Goal: Transaction & Acquisition: Obtain resource

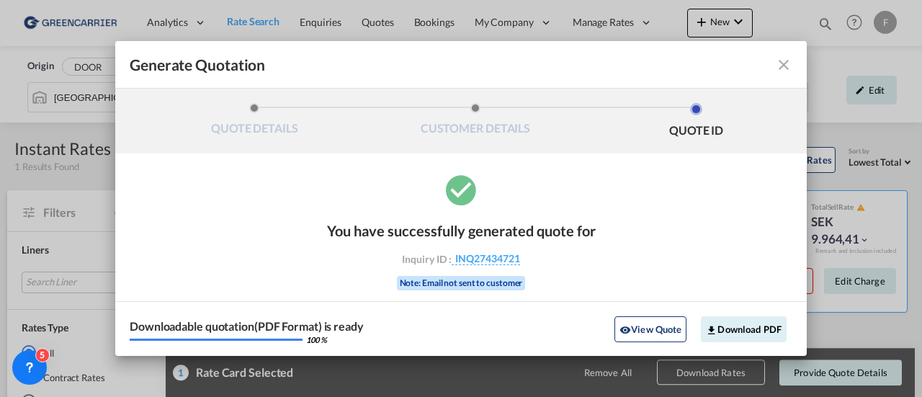
scroll to position [42, 0]
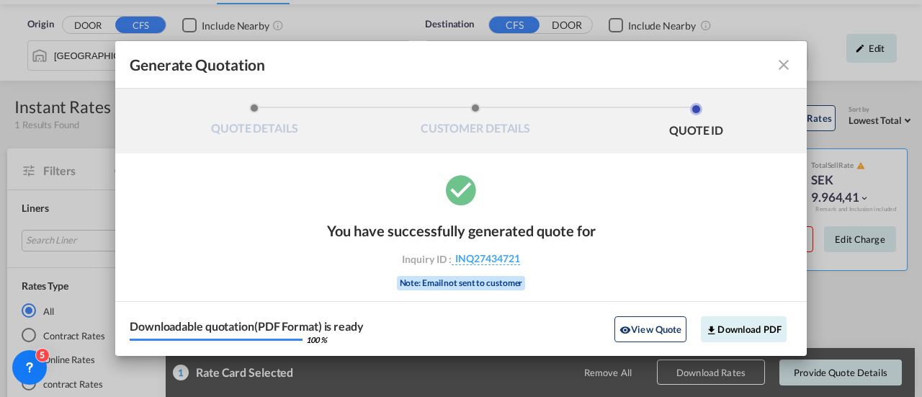
click at [782, 61] on md-icon "icon-close fg-AAA8AD cursor m-0" at bounding box center [783, 64] width 17 height 17
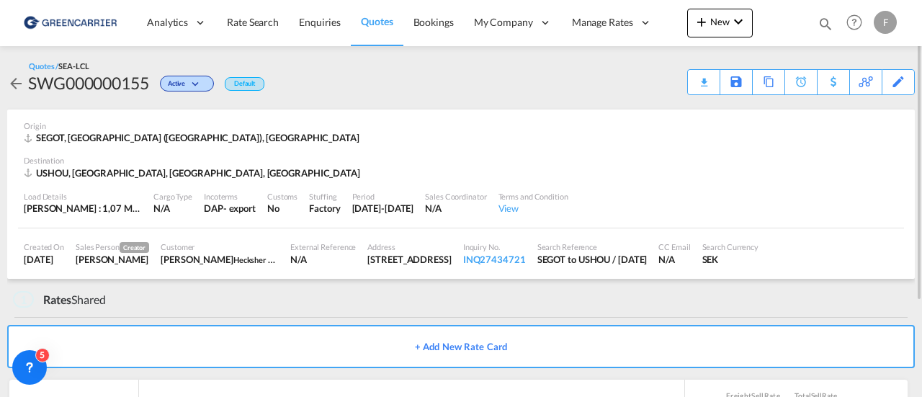
click at [369, 22] on span "Quotes" at bounding box center [377, 21] width 32 height 12
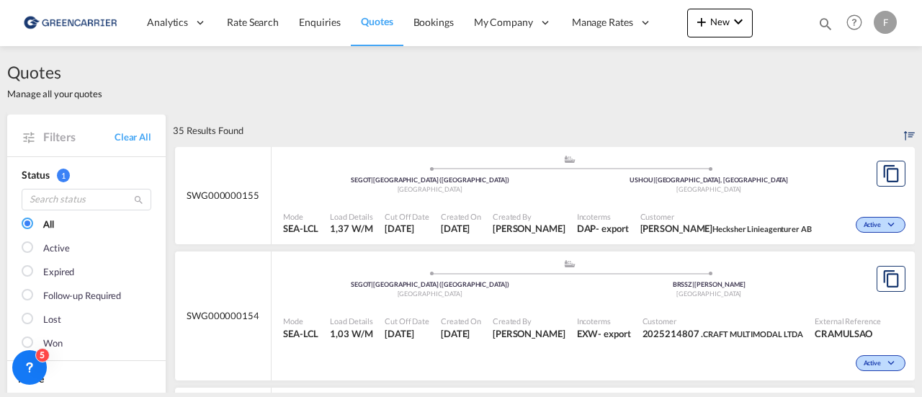
click at [478, 218] on span "Created On" at bounding box center [461, 216] width 40 height 11
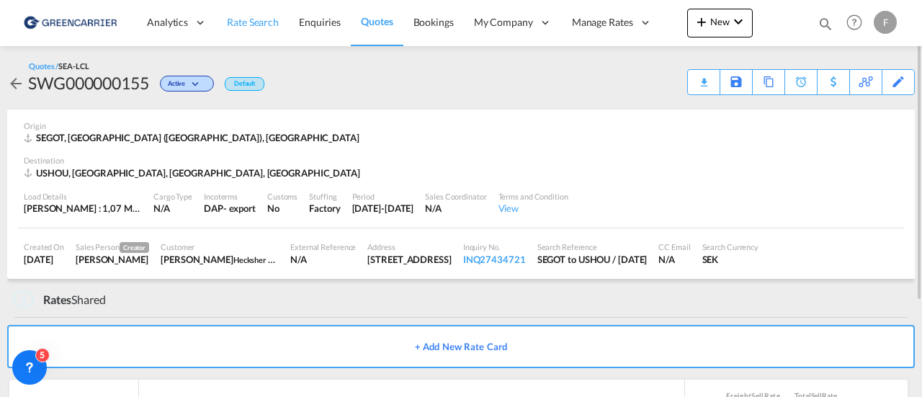
click at [239, 24] on span "Rate Search" at bounding box center [253, 22] width 52 height 12
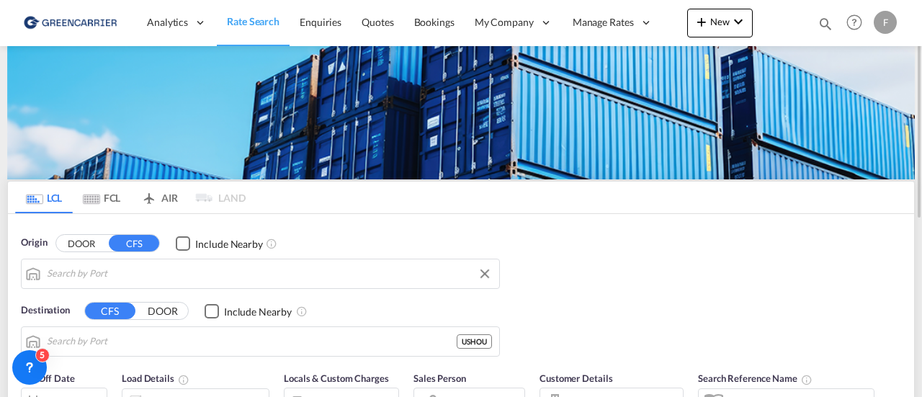
type input "[GEOGRAPHIC_DATA] ([GEOGRAPHIC_DATA]), [GEOGRAPHIC_DATA]"
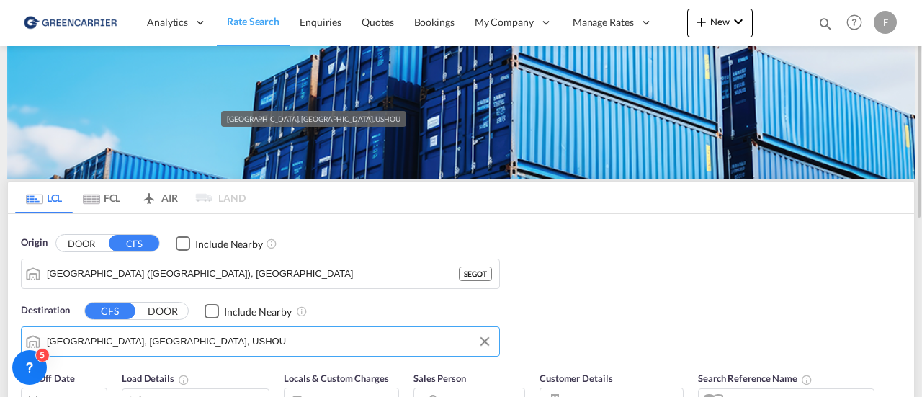
click at [169, 334] on input "[GEOGRAPHIC_DATA], [GEOGRAPHIC_DATA], USHOU" at bounding box center [269, 342] width 445 height 22
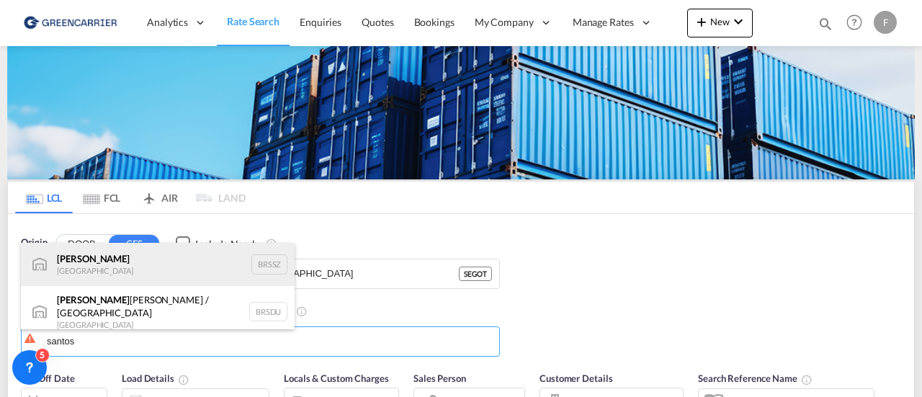
click at [112, 277] on div "[PERSON_NAME] [GEOGRAPHIC_DATA] BRSSZ" at bounding box center [158, 264] width 274 height 43
type input "Santos, BRSSZ"
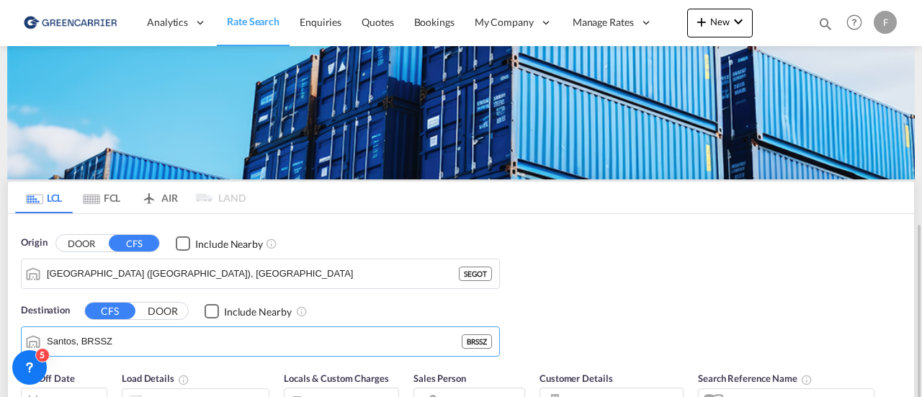
scroll to position [144, 0]
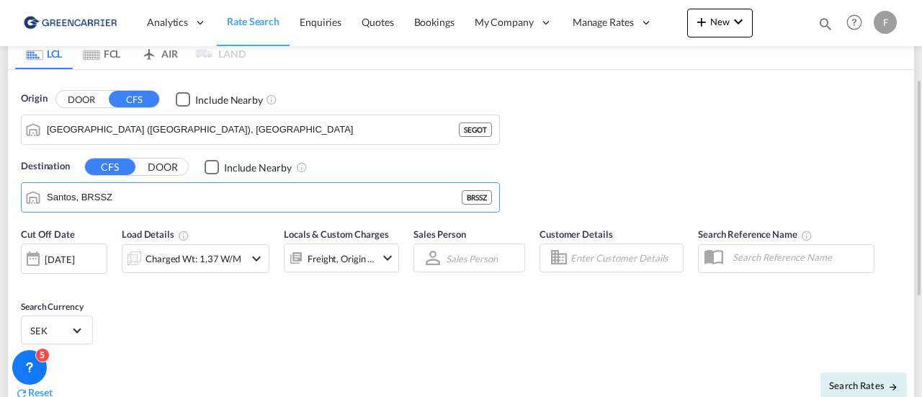
click at [192, 259] on div "Charged Wt: 1,37 W/M" at bounding box center [194, 259] width 96 height 20
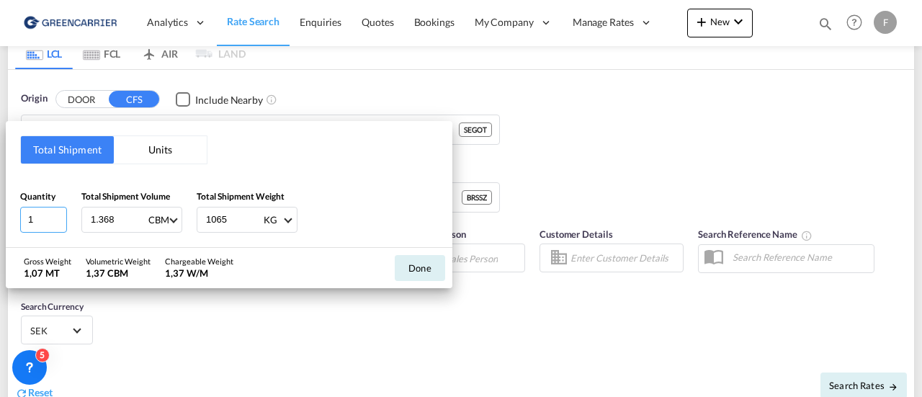
drag, startPoint x: 48, startPoint y: 215, endPoint x: -58, endPoint y: 217, distance: 105.2
click at [0, 217] on html "Analytics Reports Dashboard Rate Search Enquiries Quotes" at bounding box center [461, 198] width 922 height 397
type input "2"
type input "1.075"
type input "1527"
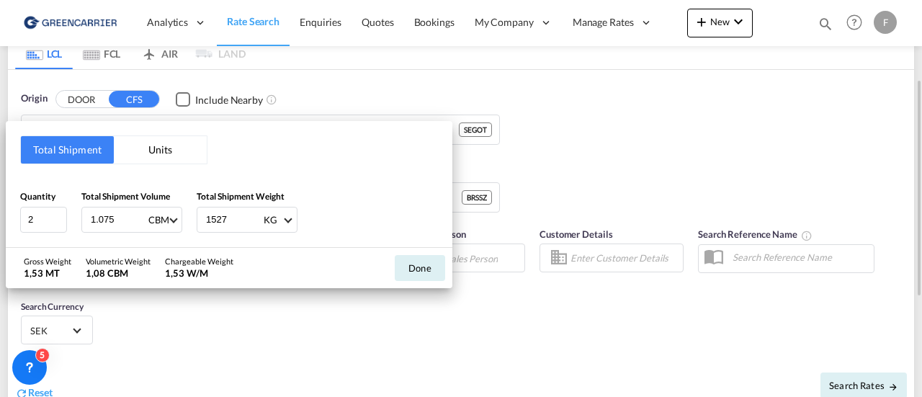
click at [414, 264] on button "Done" at bounding box center [420, 268] width 50 height 26
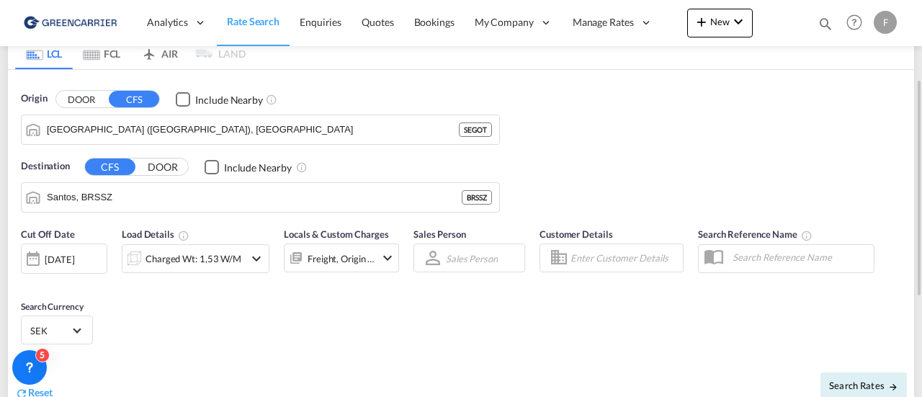
click at [589, 244] on md-input-container at bounding box center [612, 258] width 144 height 29
click at [589, 251] on input "Enter Customer Details" at bounding box center [625, 258] width 108 height 22
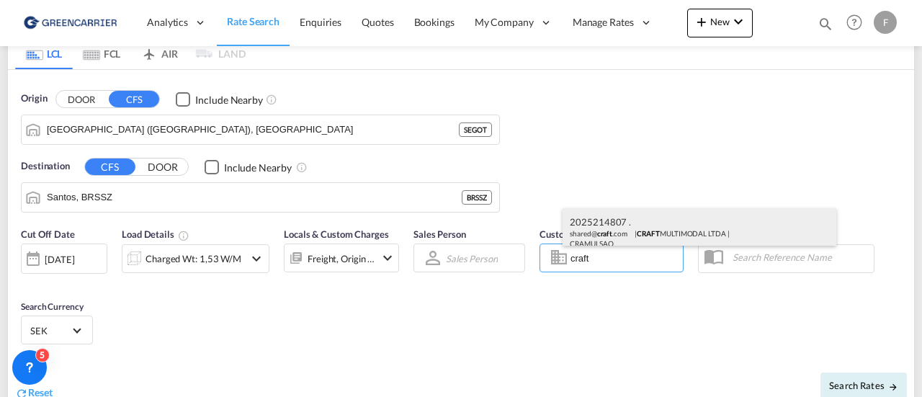
click at [600, 238] on div "2025214807 . shared@ craft .com | CRAFT MULTIMODAL LTDA | CRAMULSAO" at bounding box center [700, 232] width 274 height 48
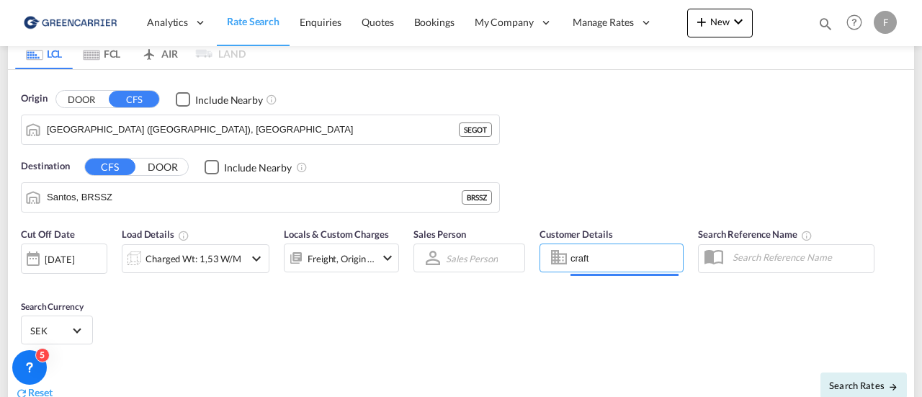
type input "CRAFT MULTIMODAL LTDA, 2025214807 ., [EMAIL_ADDRESS][DOMAIN_NAME]"
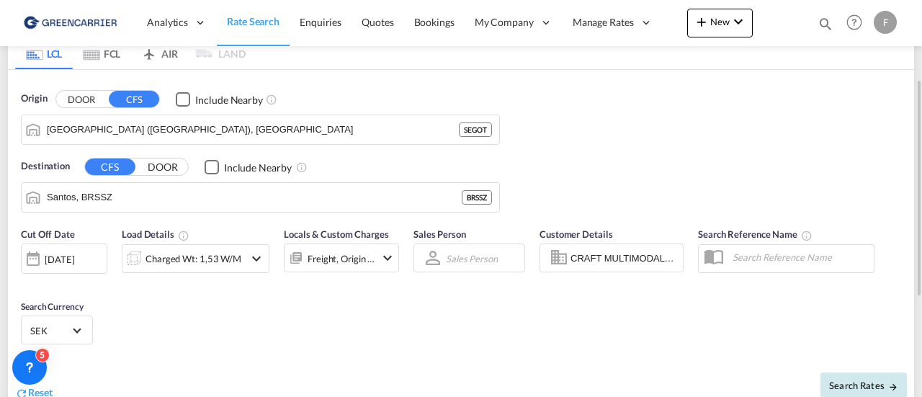
click at [855, 380] on span "Search Rates" at bounding box center [863, 386] width 69 height 12
type input "SEGOT to BRSSZ / [DATE]"
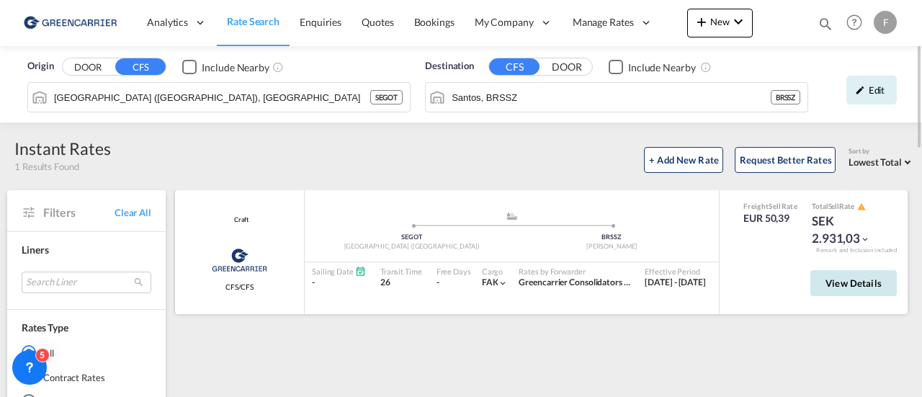
click at [846, 280] on span "View Details" at bounding box center [854, 283] width 56 height 12
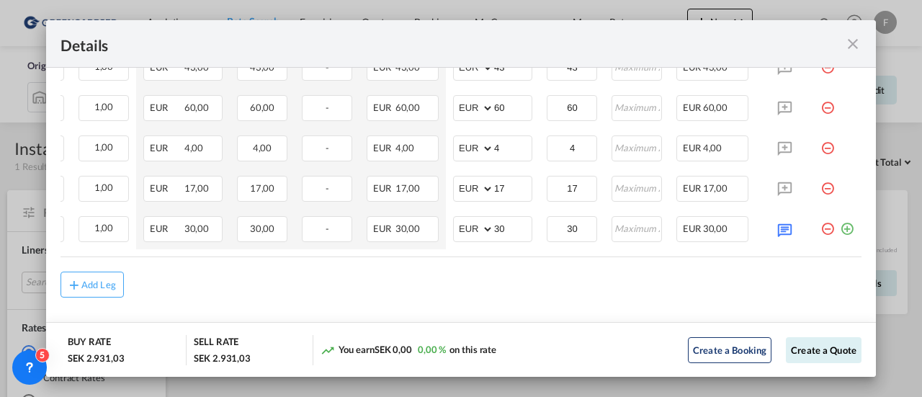
scroll to position [0, 232]
click at [840, 223] on md-icon "icon-plus-circle-outline green-400-fg" at bounding box center [847, 223] width 14 height 14
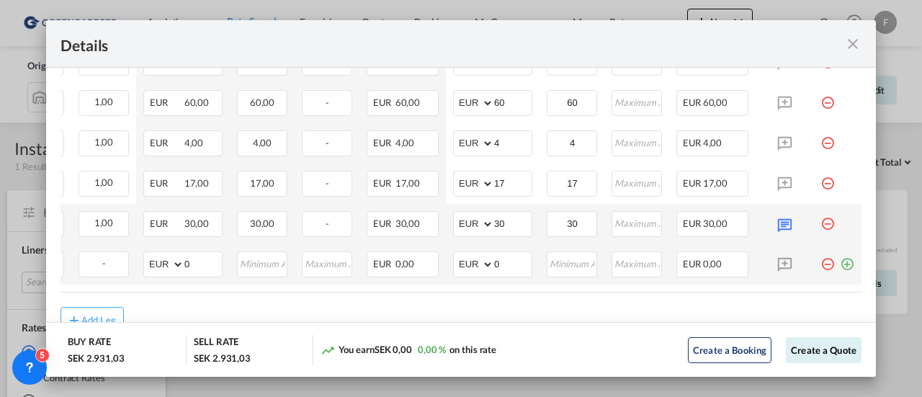
scroll to position [0, 0]
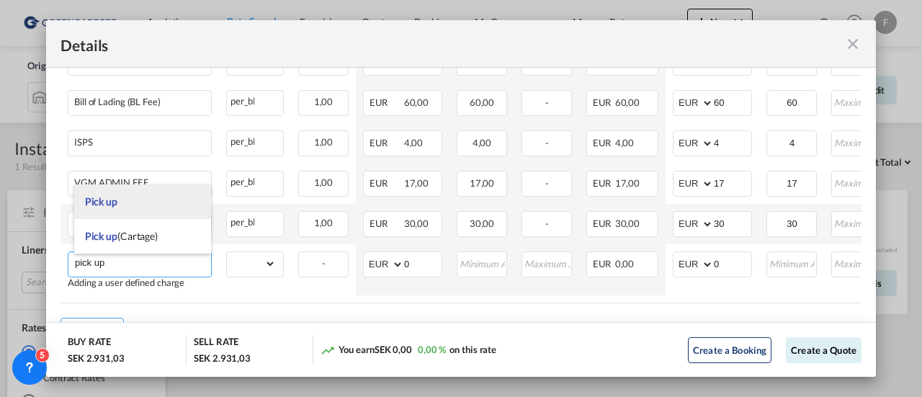
click at [128, 207] on li "Pick up" at bounding box center [143, 201] width 138 height 35
type input "Pick up"
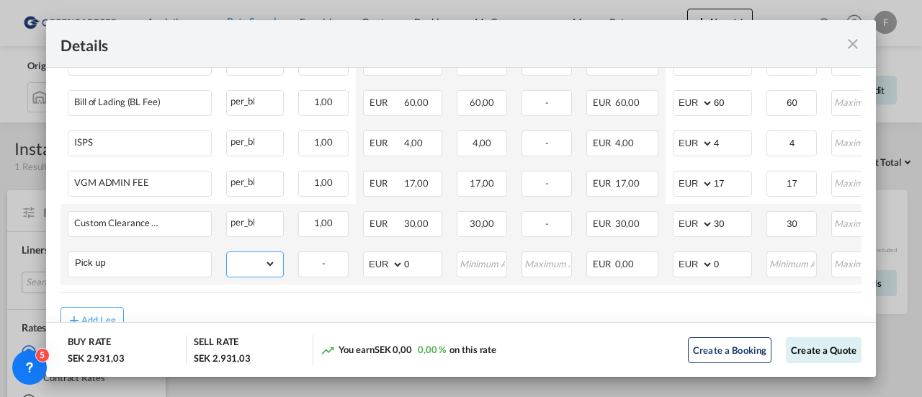
click at [244, 264] on select "gross_weight volumetric_weight per_shipment per_bl per_km per_hawb per_kg flat …" at bounding box center [251, 263] width 49 height 23
select select "per_shipment"
click at [227, 254] on select "gross_weight volumetric_weight per_shipment per_bl per_km per_hawb per_kg flat …" at bounding box center [251, 263] width 49 height 23
click at [793, 268] on input "Port of ..." at bounding box center [792, 263] width 48 height 22
type input "155"
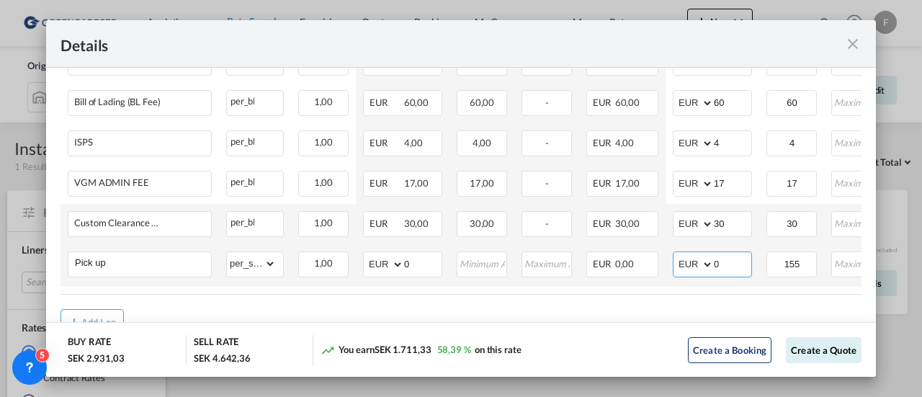
click at [732, 267] on input "0" at bounding box center [732, 263] width 37 height 22
type input "155"
click at [800, 355] on button "Create a Quote" at bounding box center [824, 350] width 76 height 26
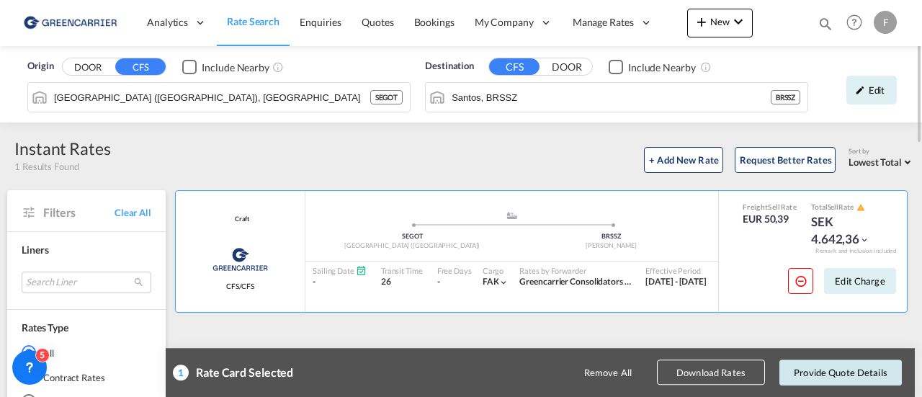
click at [849, 374] on button "Provide Quote Details" at bounding box center [841, 373] width 122 height 26
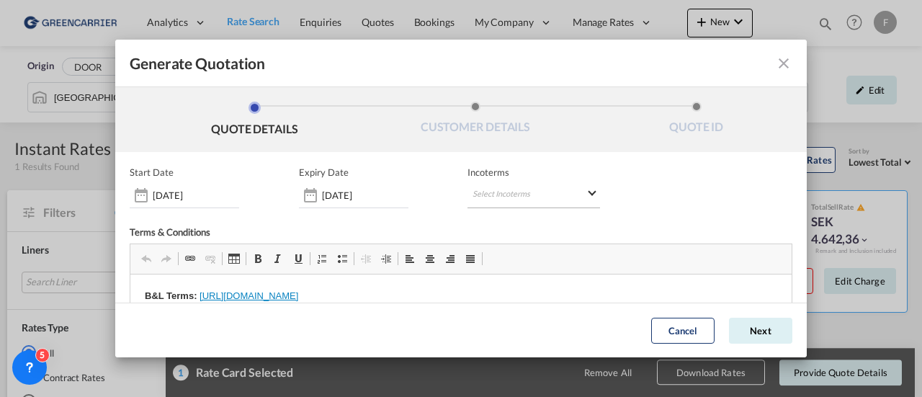
click at [506, 194] on md-select "Select Incoterms DAP - import Delivered at Place CIP - import Carriage and Insu…" at bounding box center [534, 195] width 133 height 26
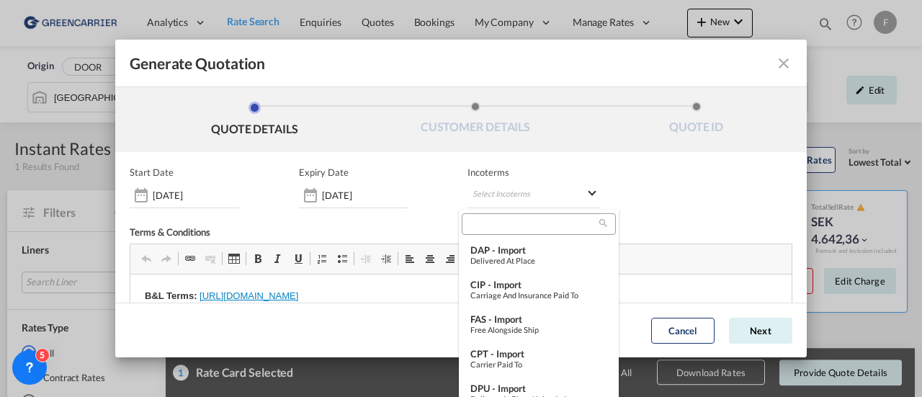
click at [501, 224] on input "search" at bounding box center [532, 224] width 133 height 13
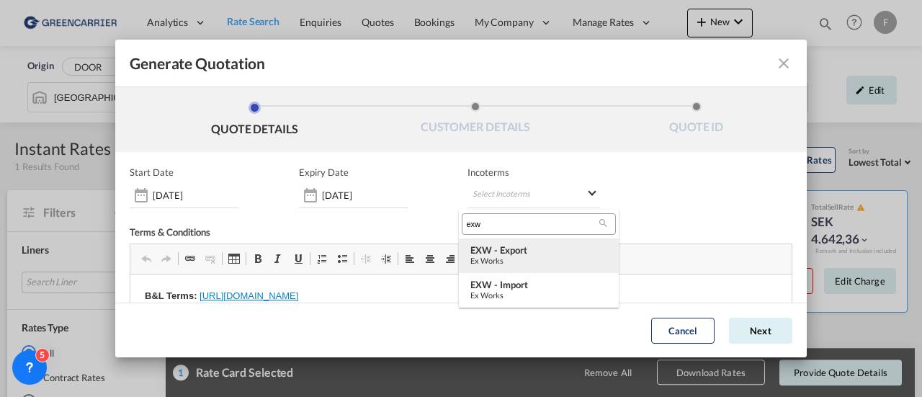
type input "exw"
click at [502, 244] on md-option "EXW - export Ex Works" at bounding box center [539, 255] width 160 height 35
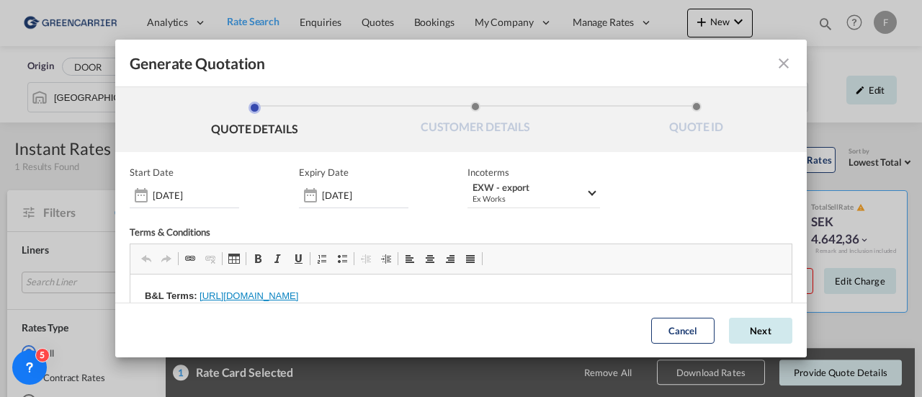
click at [744, 336] on button "Next" at bounding box center [760, 331] width 63 height 26
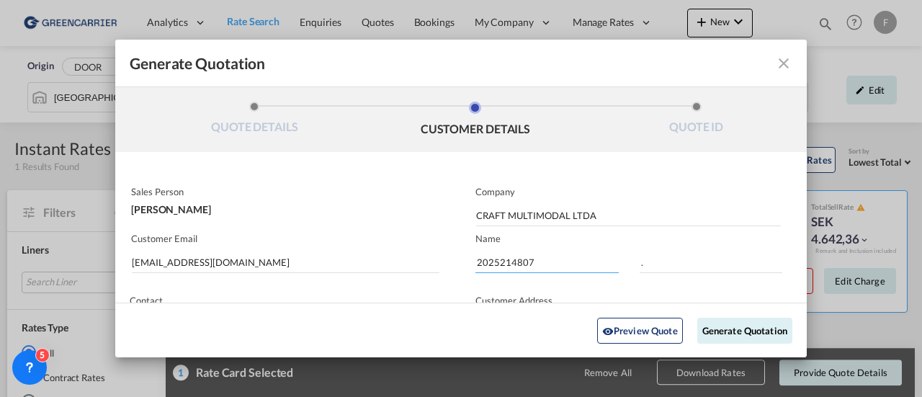
click at [509, 266] on input "2025214807" at bounding box center [547, 262] width 143 height 22
paste input "5291"
type input "2025215291"
click at [723, 330] on button "Generate Quotation" at bounding box center [744, 330] width 95 height 26
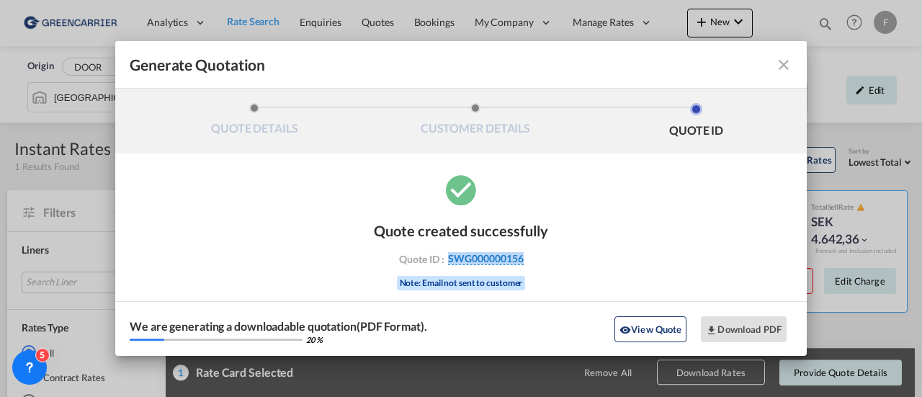
drag, startPoint x: 538, startPoint y: 260, endPoint x: 449, endPoint y: 264, distance: 88.7
click at [449, 264] on div "Quote ID : SWG000000156" at bounding box center [461, 258] width 167 height 13
copy span "SWG000000156"
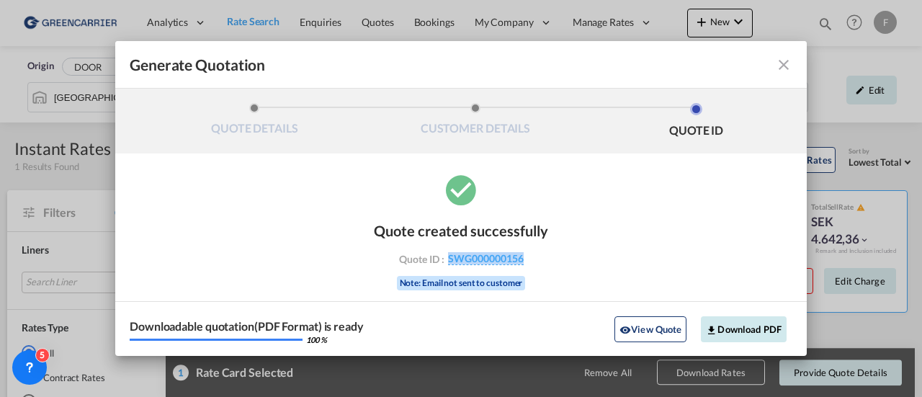
click at [734, 328] on button "Download PDF" at bounding box center [744, 329] width 86 height 26
click at [777, 65] on md-icon "icon-close fg-AAA8AD cursor m-0" at bounding box center [783, 64] width 17 height 17
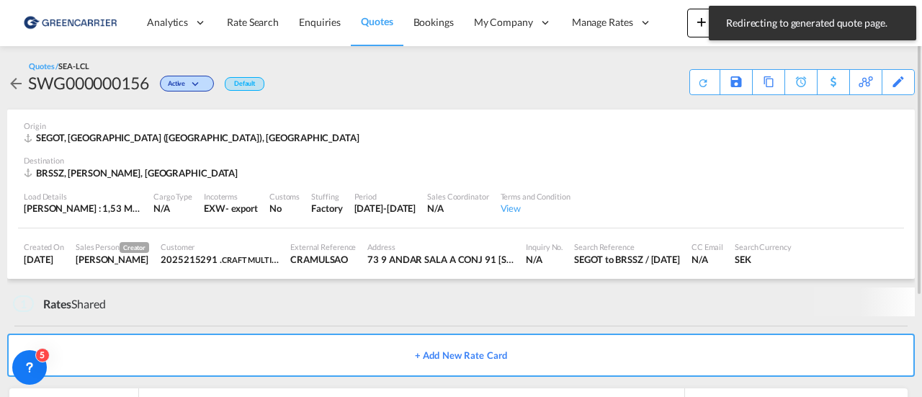
click at [370, 22] on span "Quotes" at bounding box center [377, 21] width 32 height 12
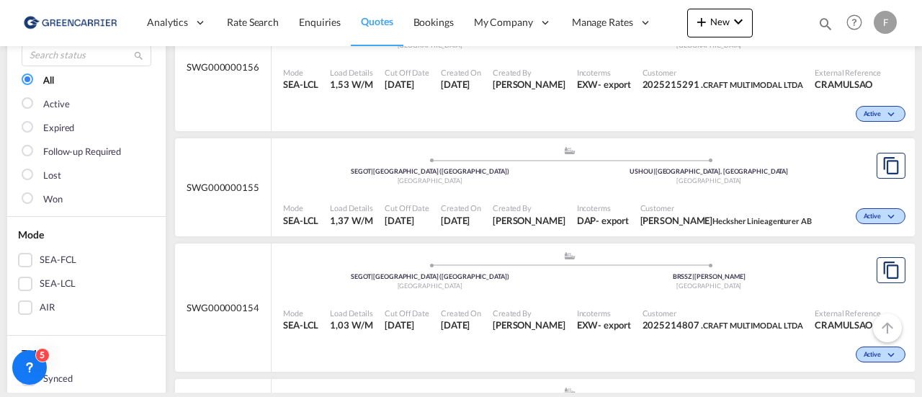
scroll to position [288, 0]
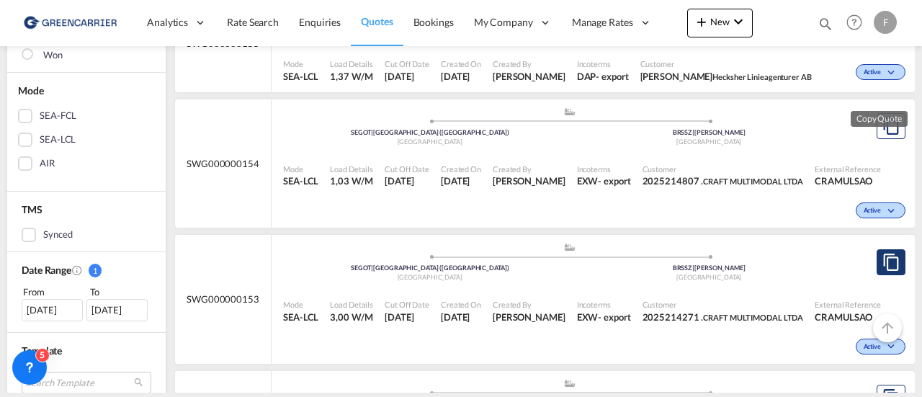
click at [883, 271] on md-icon "assets/icons/custom/copyQuote.svg" at bounding box center [891, 262] width 17 height 17
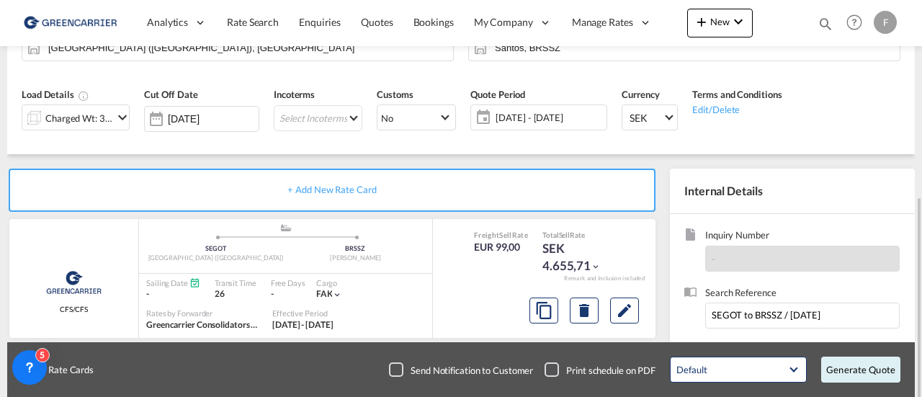
scroll to position [288, 0]
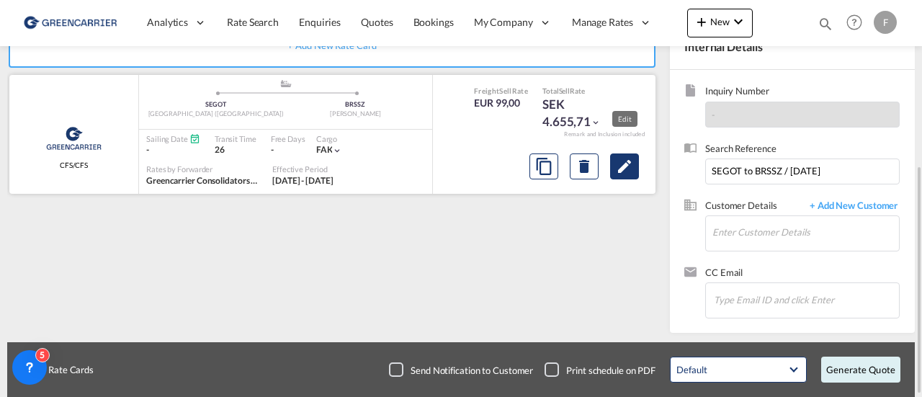
click at [630, 172] on md-icon "Edit" at bounding box center [624, 166] width 17 height 17
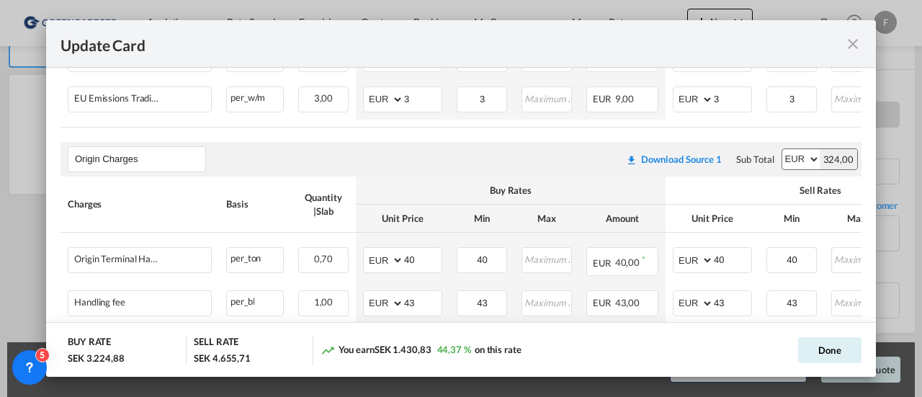
scroll to position [432, 0]
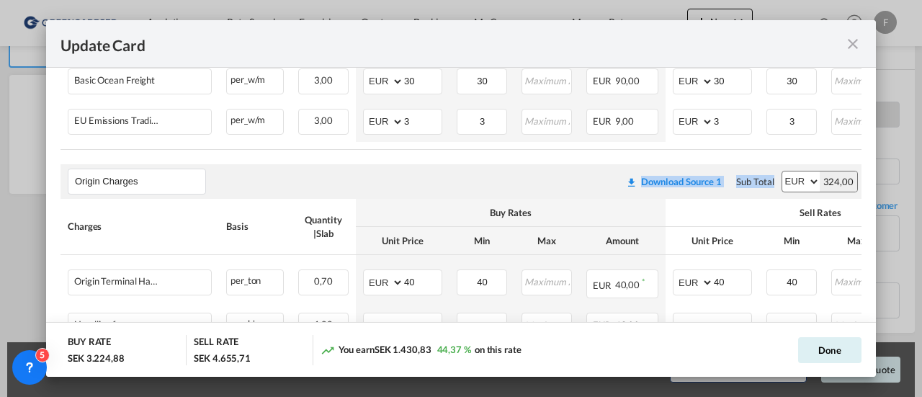
drag, startPoint x: 623, startPoint y: 155, endPoint x: 797, endPoint y: 153, distance: 174.4
click at [797, 153] on air-lcl-rate-modification "Main Freight Please enter leg name Leg Name Already Exists Download Source 1 Su…" at bounding box center [461, 271] width 801 height 647
drag, startPoint x: 660, startPoint y: 148, endPoint x: 774, endPoint y: 141, distance: 114.1
click at [774, 141] on table "Charges Basis Quantity | Slab Buy Rates Sell Rates Comments Action Unit Price M…" at bounding box center [571, 73] width 1021 height 152
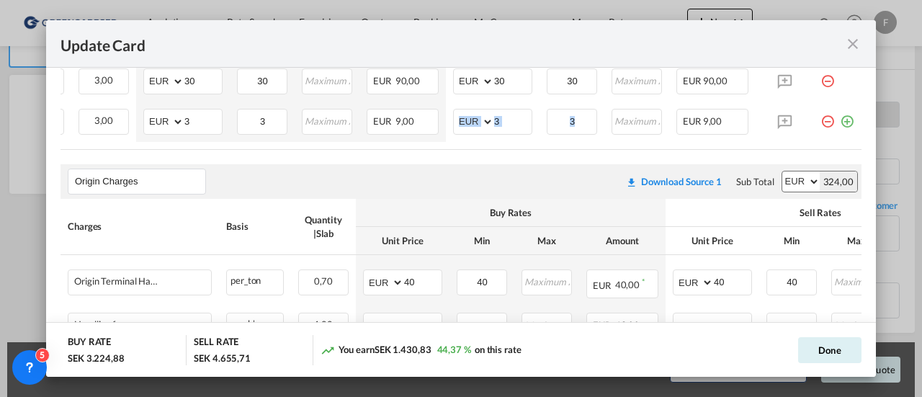
scroll to position [0, 232]
click at [840, 123] on md-icon "icon-plus-circle-outline green-400-fg" at bounding box center [847, 116] width 14 height 14
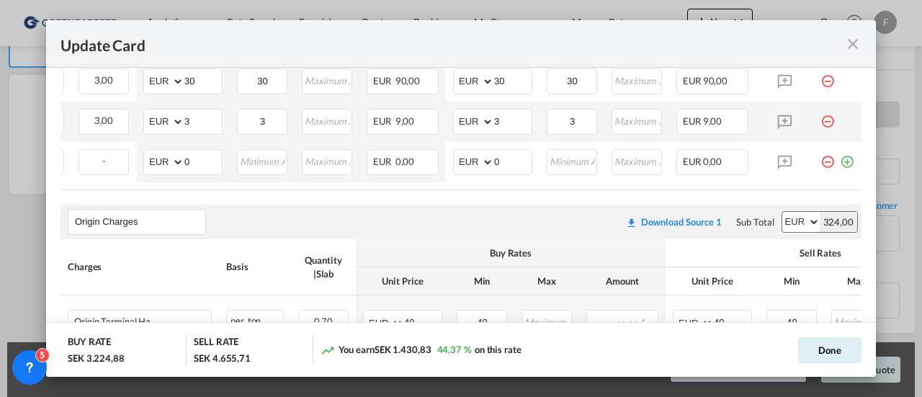
scroll to position [0, 0]
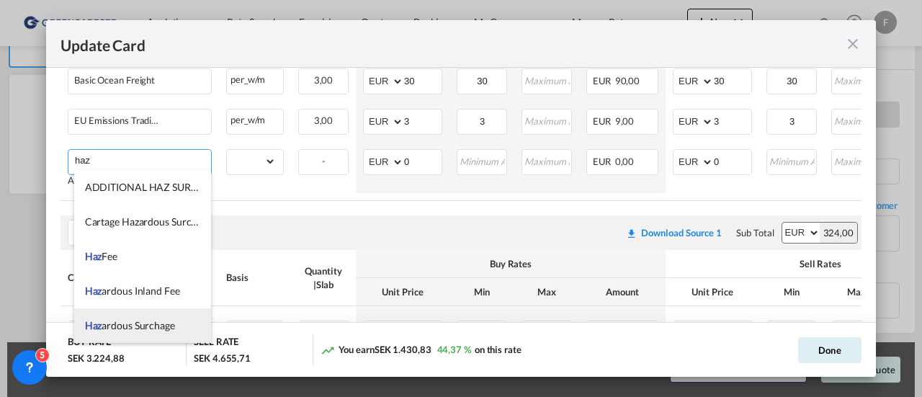
click at [136, 323] on span "Haz ardous Surchage" at bounding box center [130, 325] width 90 height 12
type input "Hazardous Surchage"
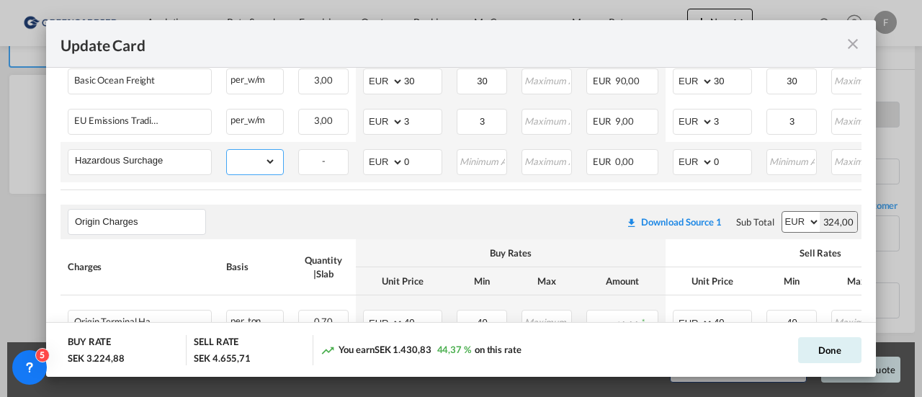
click at [237, 157] on select "gross_weight volumetric_weight per_shipment per_bl per_km per_hawb per_kg flat …" at bounding box center [251, 161] width 49 height 23
select select "per_shipment"
click at [227, 150] on select "gross_weight volumetric_weight per_shipment per_bl per_km per_hawb per_kg flat …" at bounding box center [251, 161] width 49 height 23
click at [732, 161] on input "0" at bounding box center [732, 161] width 37 height 22
drag, startPoint x: 731, startPoint y: 159, endPoint x: 611, endPoint y: 133, distance: 122.5
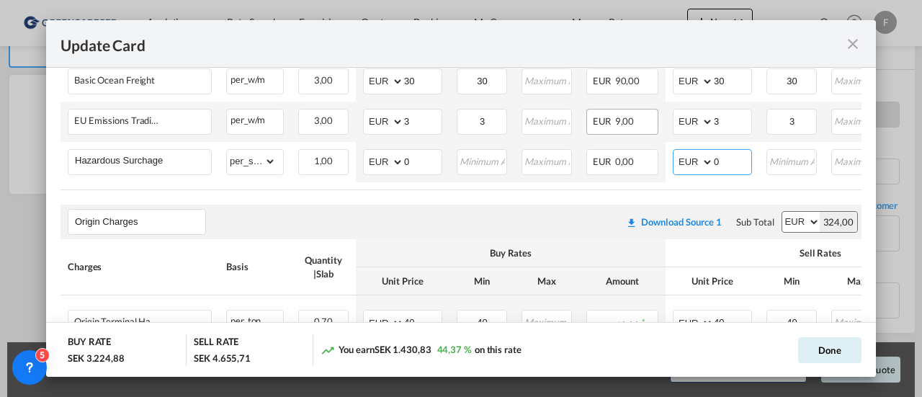
click at [630, 158] on tr "Hazardous Surchage Please Enter Already Exists gross_weight volumetric_weight p…" at bounding box center [571, 162] width 1021 height 40
type input "600"
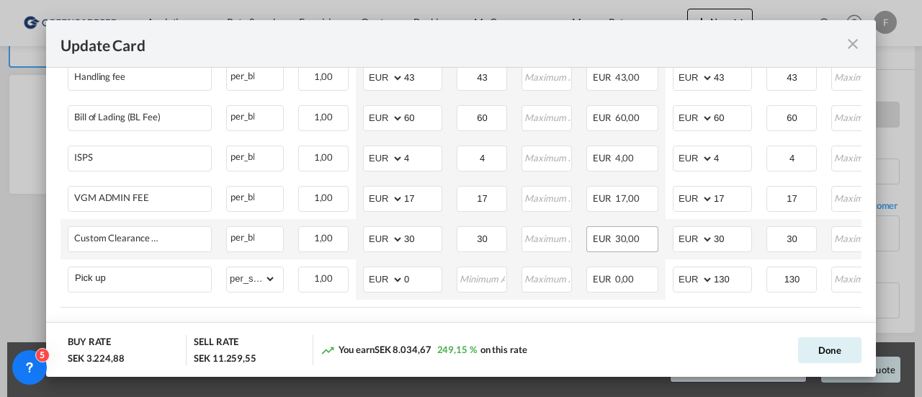
scroll to position [788, 0]
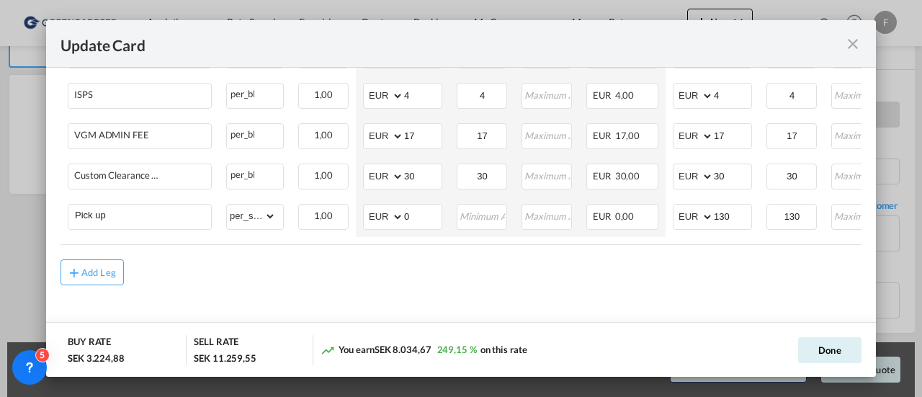
type input "600"
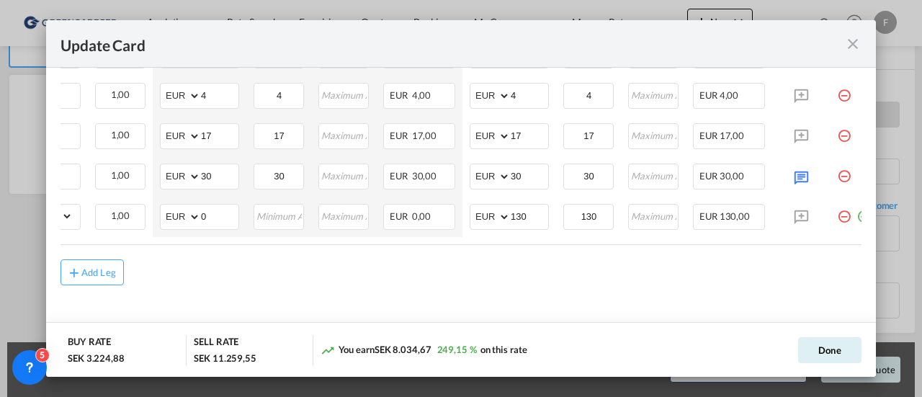
scroll to position [0, 232]
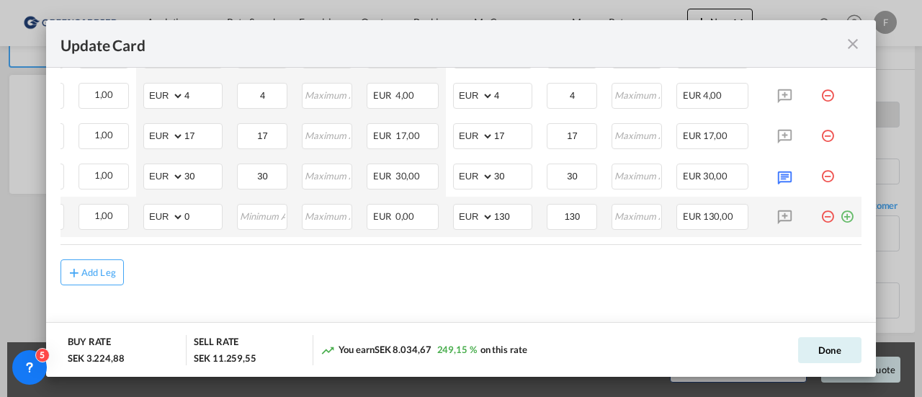
click at [840, 214] on md-icon "icon-plus-circle-outline green-400-fg" at bounding box center [847, 211] width 14 height 14
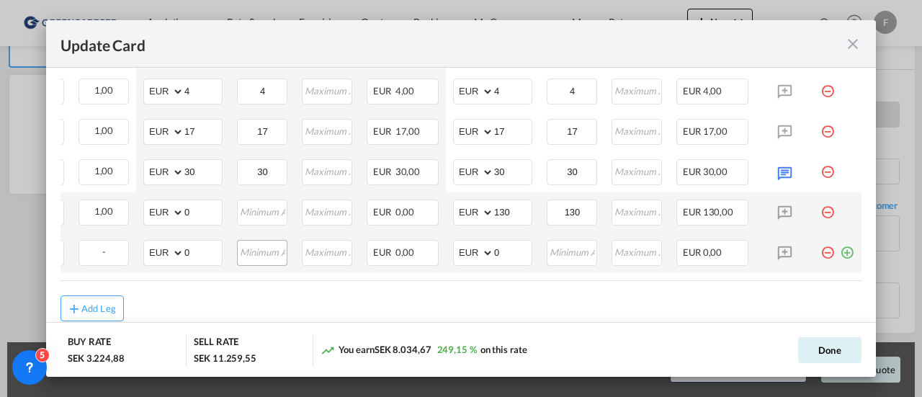
scroll to position [0, 0]
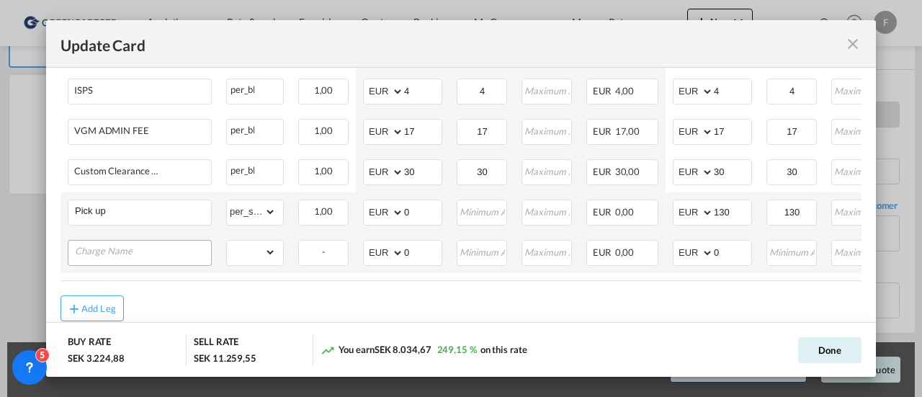
drag, startPoint x: 124, startPoint y: 254, endPoint x: 124, endPoint y: 262, distance: 7.9
click at [124, 259] on input "Charge Name" at bounding box center [143, 252] width 136 height 22
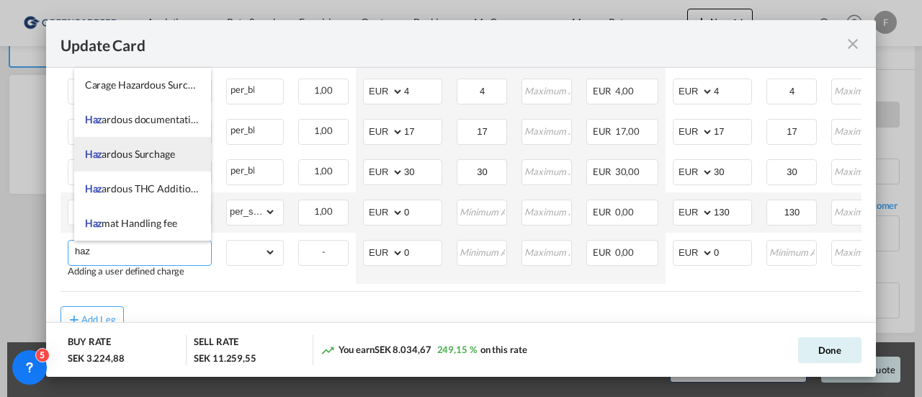
click at [135, 158] on span "Haz ardous Surchage" at bounding box center [130, 154] width 90 height 12
type input "Hazardous Surchage"
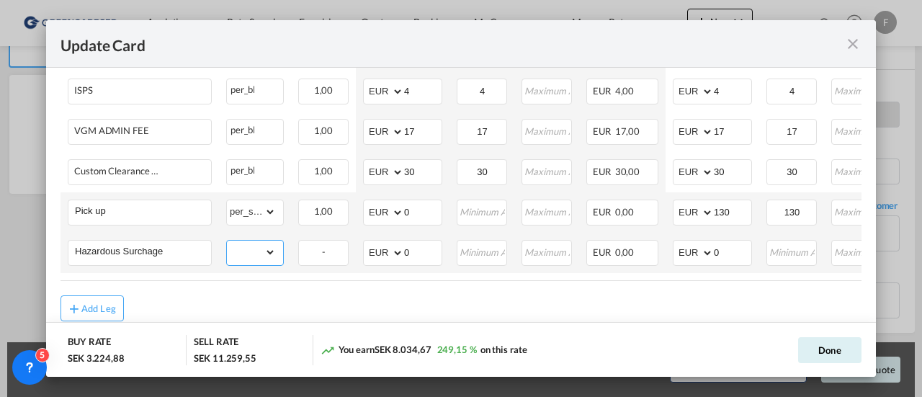
click at [249, 253] on select "gross_weight volumetric_weight per_shipment per_bl per_km per_hawb per_kg flat …" at bounding box center [251, 252] width 49 height 23
select select "per_shipment"
click at [227, 241] on select "gross_weight volumetric_weight per_shipment per_bl per_km per_hawb per_kg flat …" at bounding box center [251, 252] width 49 height 23
click at [735, 254] on input "0" at bounding box center [732, 252] width 37 height 22
drag, startPoint x: 739, startPoint y: 254, endPoint x: 642, endPoint y: 262, distance: 97.6
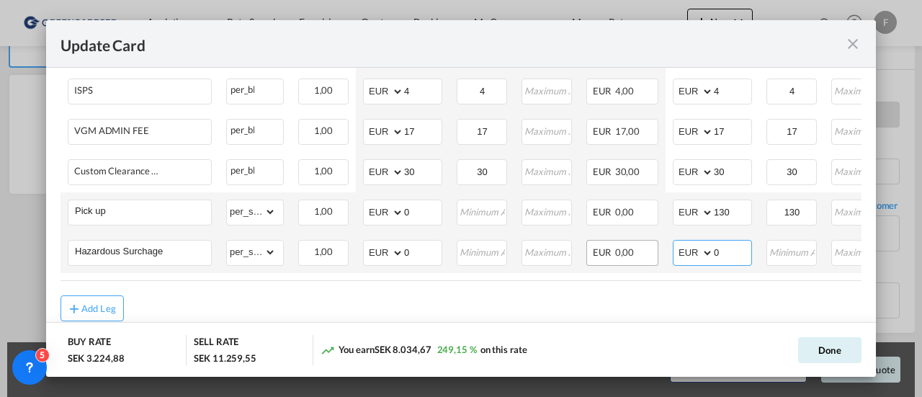
click at [648, 262] on tr "Hazardous Surchage Please Enter Already Exists gross_weight volumetric_weight p…" at bounding box center [571, 253] width 1021 height 40
type input "120"
drag, startPoint x: 733, startPoint y: 208, endPoint x: 664, endPoint y: 215, distance: 69.5
click at [676, 215] on md-input-container "AED AFN ALL AMD ANG AOA ARS AUD AWG AZN BAM BBD BDT BGN BHD BIF BMD BND [PERSON…" at bounding box center [712, 213] width 79 height 26
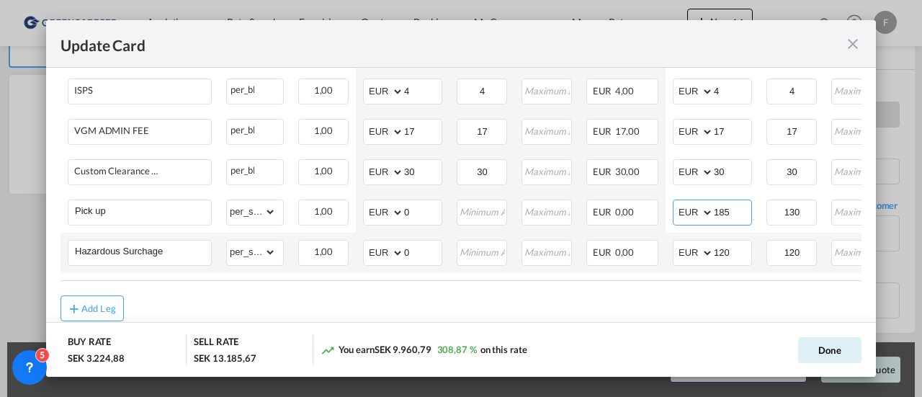
type input "185"
drag, startPoint x: 842, startPoint y: 351, endPoint x: 779, endPoint y: 299, distance: 81.4
click at [842, 351] on button "Done" at bounding box center [829, 350] width 63 height 26
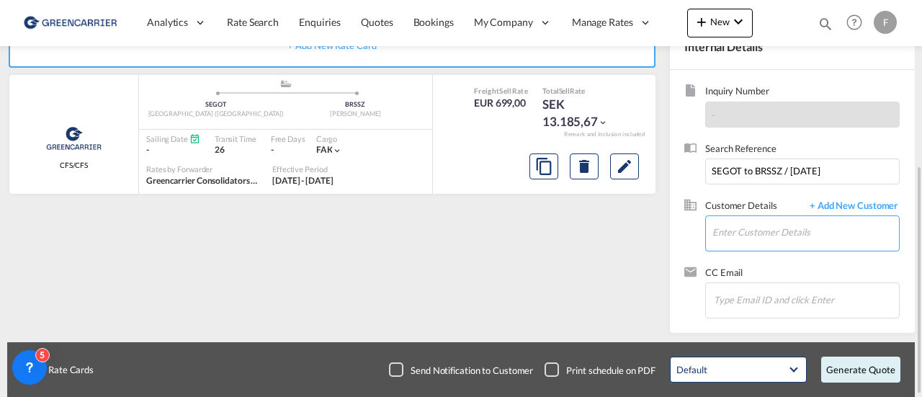
click at [749, 232] on input "Enter Customer Details" at bounding box center [806, 232] width 187 height 32
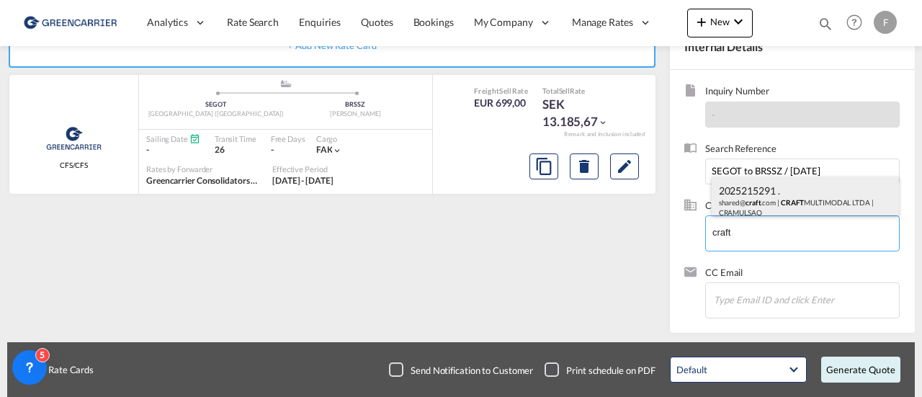
click at [762, 204] on div "2025215291 . shared@ craft .com | CRAFT MULTIMODAL LTDA | CRAMULSAO" at bounding box center [806, 201] width 188 height 49
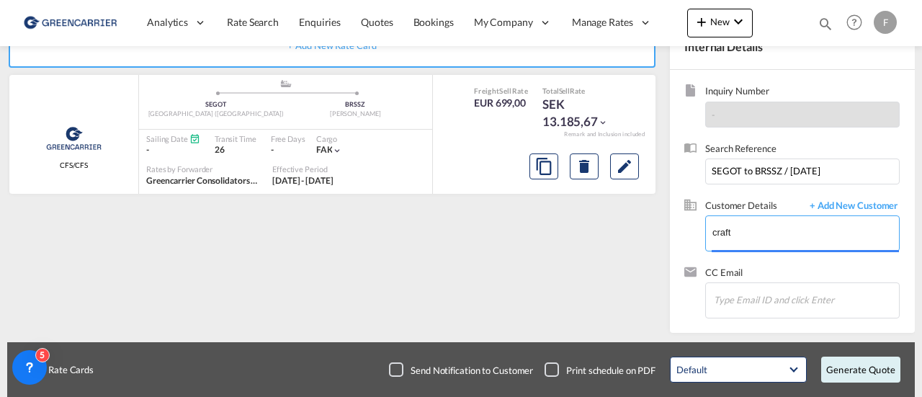
type input "CRAFT MULTIMODAL LTDA, 2025215291 ., [EMAIL_ADDRESS][DOMAIN_NAME]"
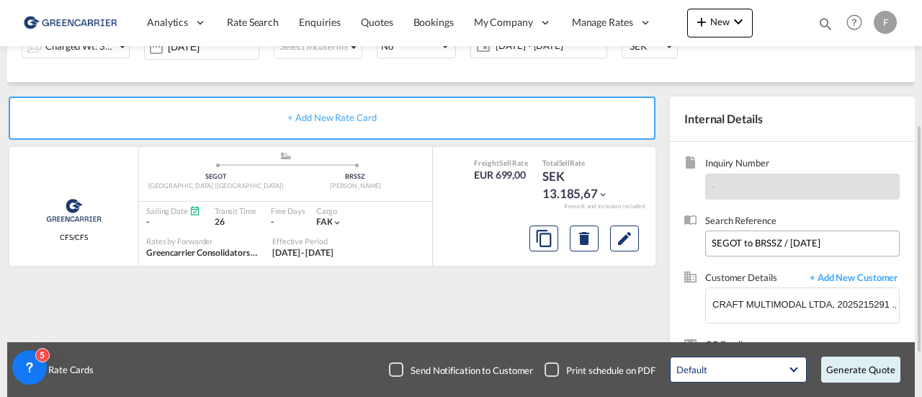
scroll to position [288, 0]
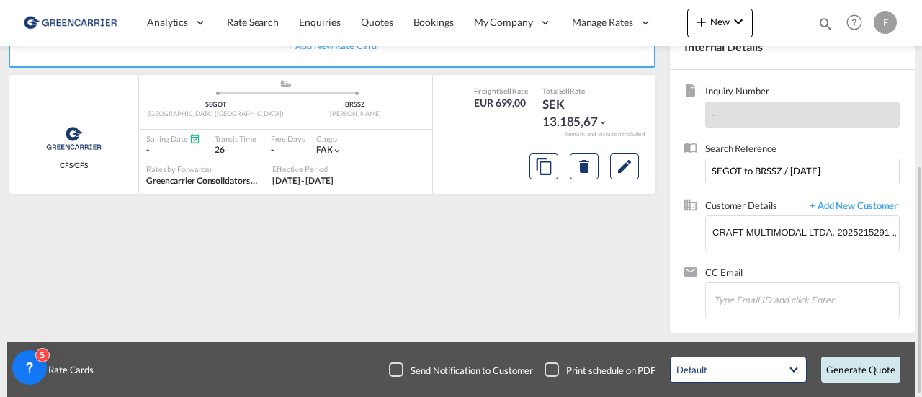
click at [856, 365] on button "Generate Quote" at bounding box center [860, 370] width 79 height 26
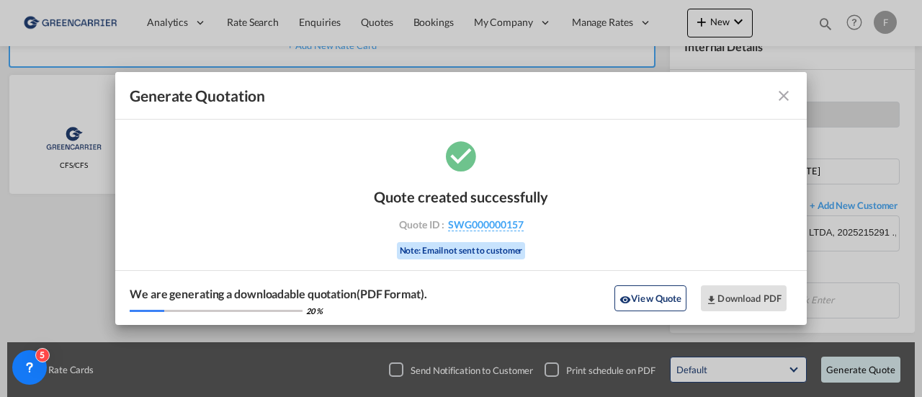
drag, startPoint x: 540, startPoint y: 221, endPoint x: 445, endPoint y: 230, distance: 95.5
click at [445, 230] on div "Quote ID : SWG000000157" at bounding box center [461, 224] width 167 height 13
copy div "SWG000000157"
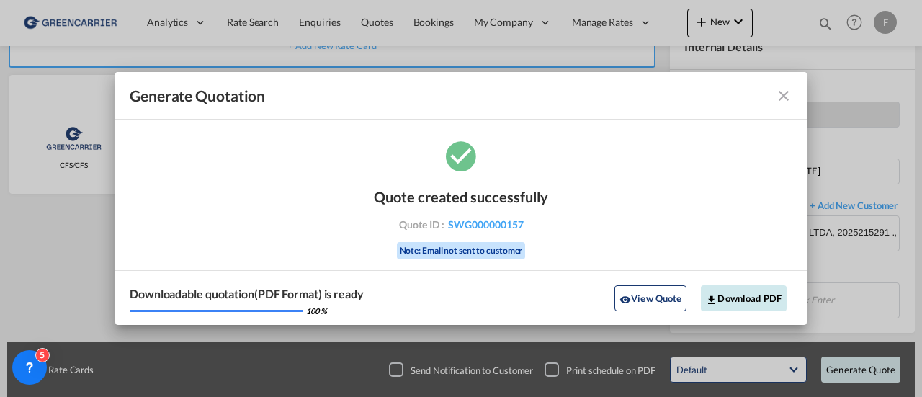
click at [751, 298] on button "Download PDF" at bounding box center [744, 298] width 86 height 26
